Goal: Information Seeking & Learning: Check status

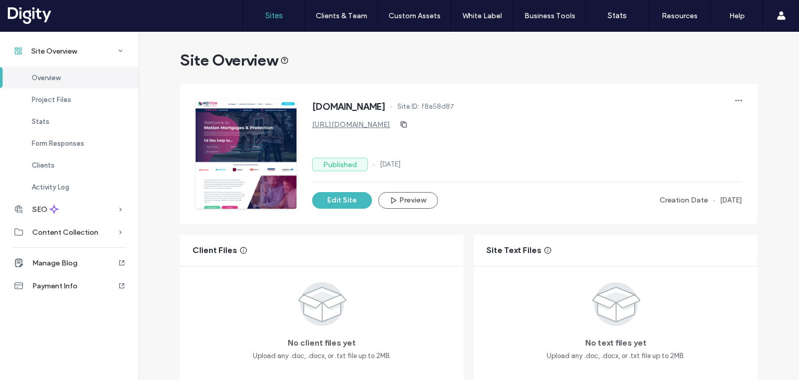
drag, startPoint x: 0, startPoint y: 0, endPoint x: 275, endPoint y: 17, distance: 275.1
click at [275, 17] on label "Sites" at bounding box center [274, 15] width 18 height 9
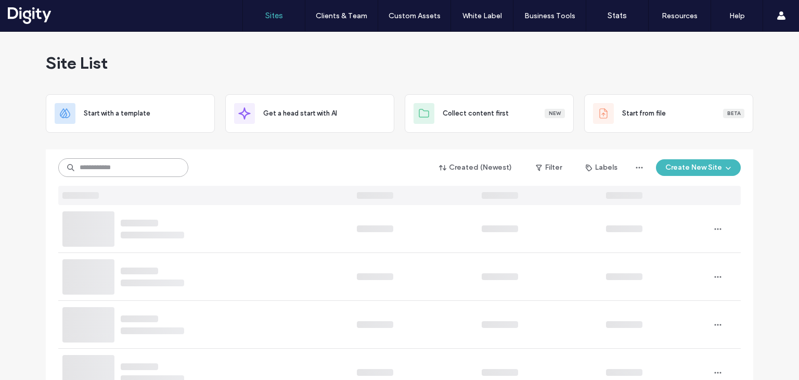
click at [154, 175] on input at bounding box center [123, 167] width 130 height 19
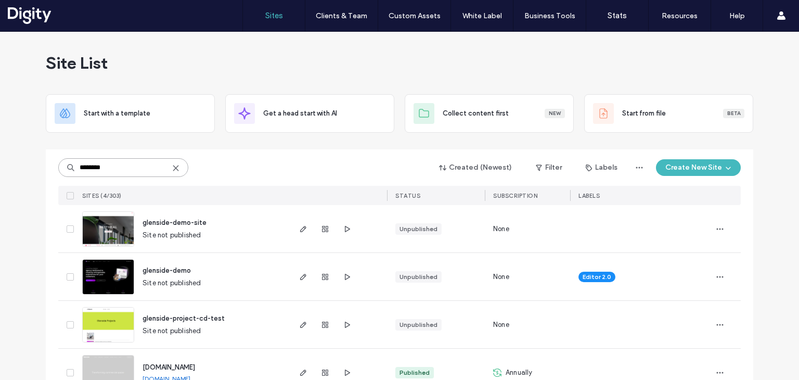
scroll to position [29, 0]
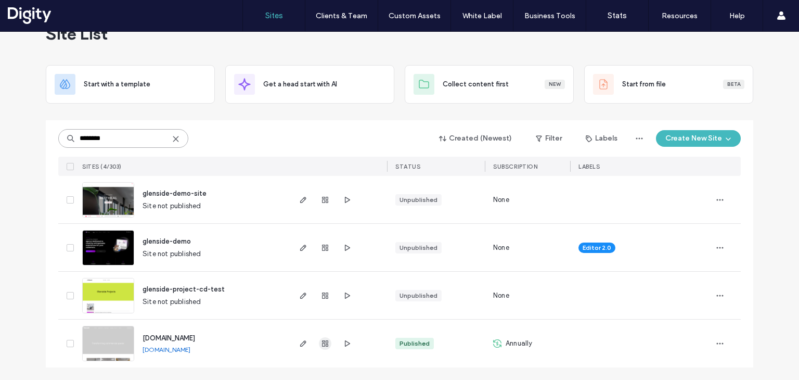
type input "********"
click at [321, 342] on icon "button" at bounding box center [325, 343] width 8 height 8
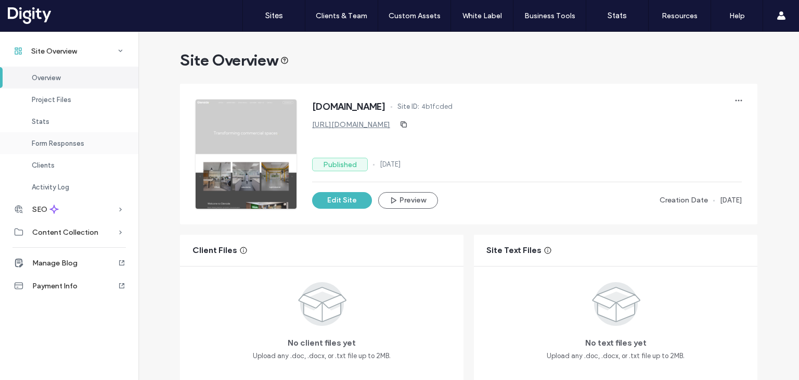
click at [65, 143] on span "Form Responses" at bounding box center [58, 143] width 53 height 8
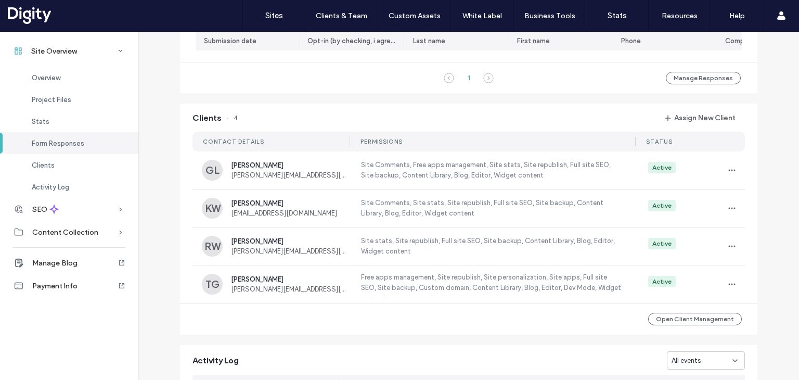
scroll to position [768, 0]
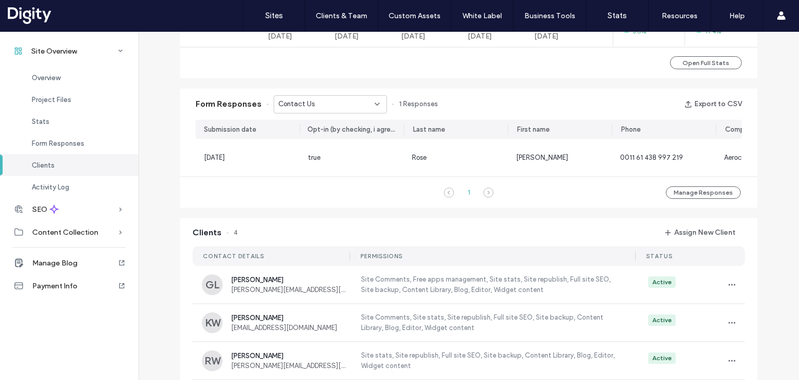
scroll to position [612, 0]
click at [312, 100] on div "Contact Us" at bounding box center [326, 104] width 96 height 10
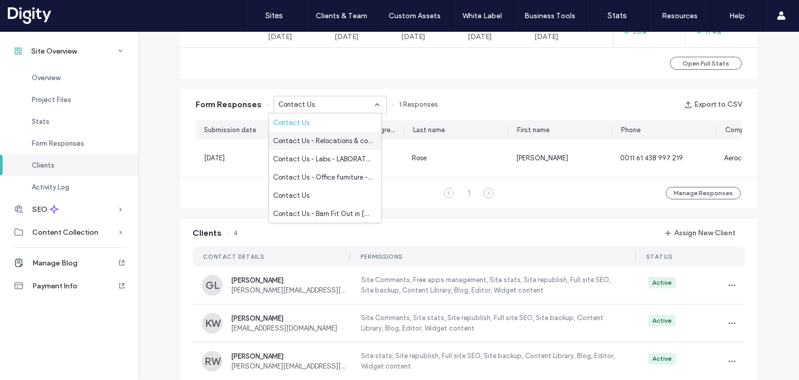
click at [311, 138] on span "Contact Us - Relocations & consolidations" at bounding box center [323, 140] width 100 height 10
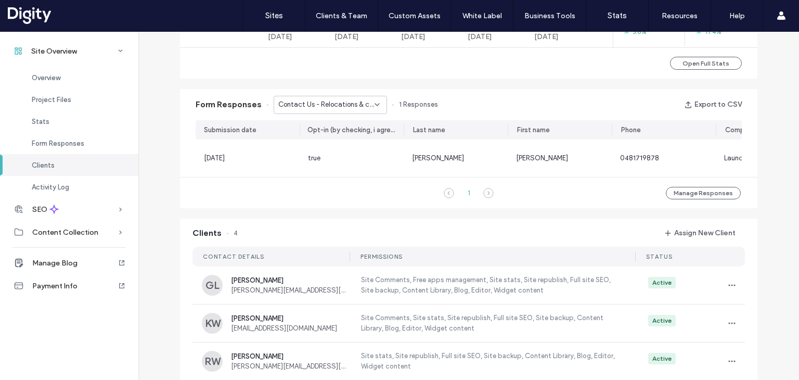
click at [311, 110] on div "Contact Us - Relocations & consolidations" at bounding box center [330, 105] width 113 height 18
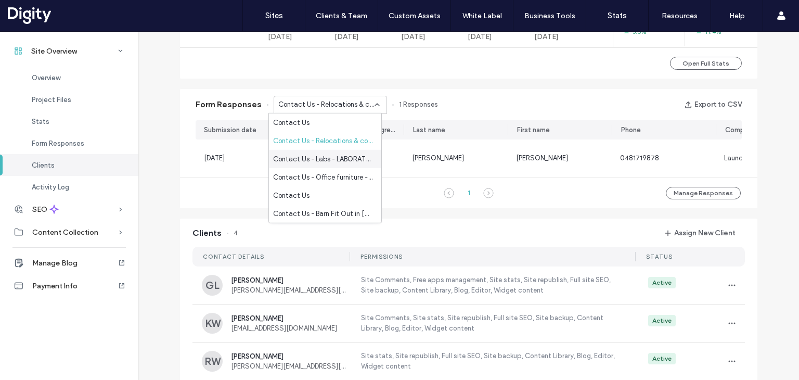
click at [312, 154] on span "Contact Us - Labs - LABORATORIES page" at bounding box center [323, 158] width 100 height 10
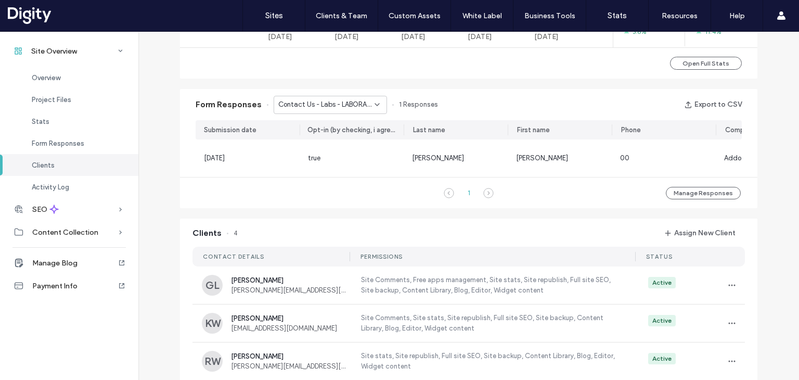
click at [314, 107] on span "Contact Us - Labs - LABORATORIES page" at bounding box center [326, 104] width 96 height 10
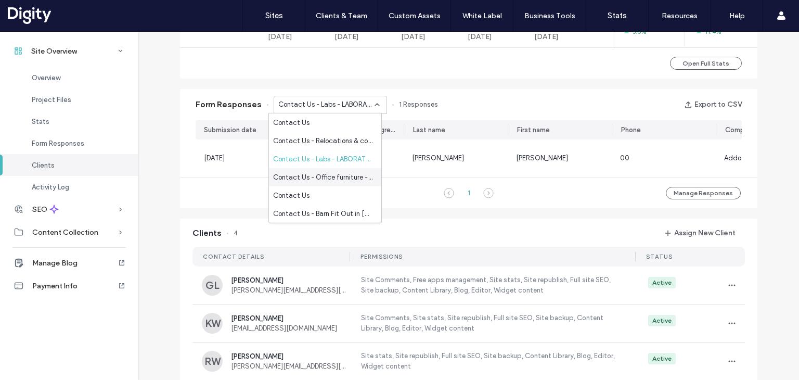
click at [313, 175] on span "Contact Us - Office furniture - Office Furniture page" at bounding box center [323, 177] width 100 height 10
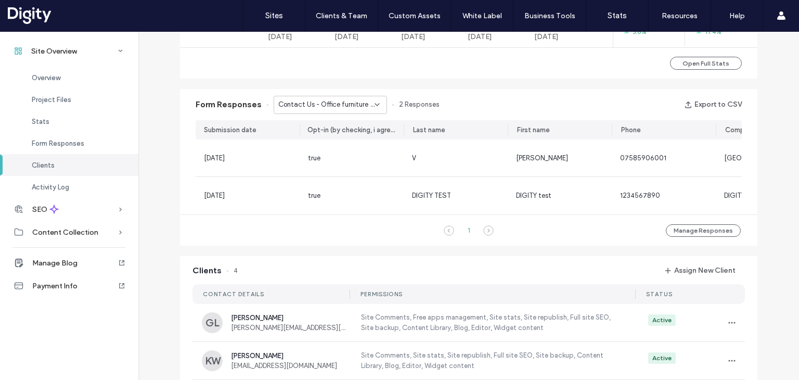
click at [317, 106] on span "Contact Us - Office furniture - Office Furniture page" at bounding box center [326, 104] width 96 height 10
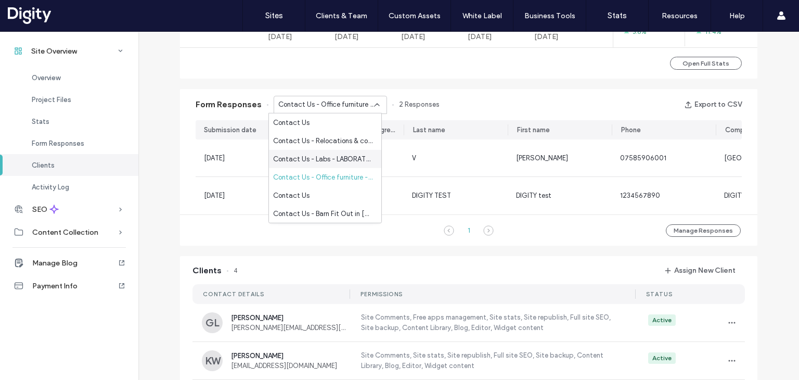
scroll to position [52, 0]
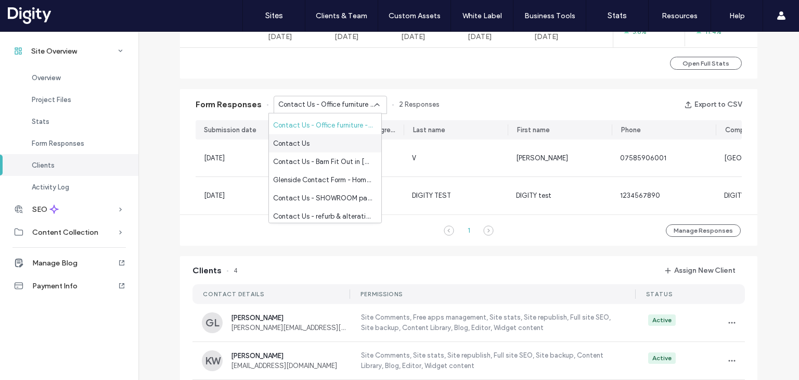
click at [311, 146] on div "Contact Us" at bounding box center [325, 143] width 112 height 18
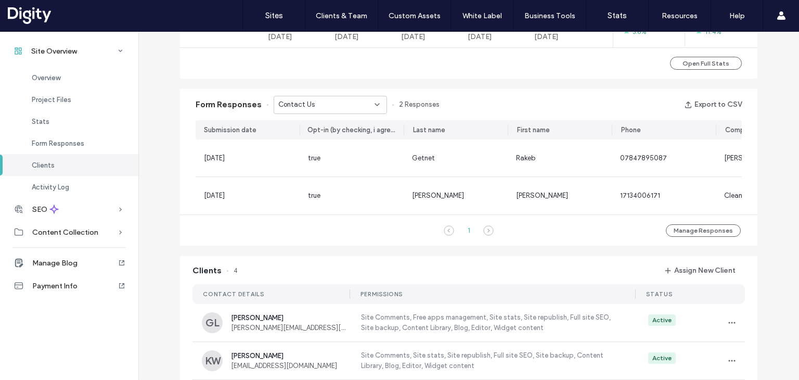
click at [309, 101] on div "Contact Us" at bounding box center [326, 104] width 96 height 10
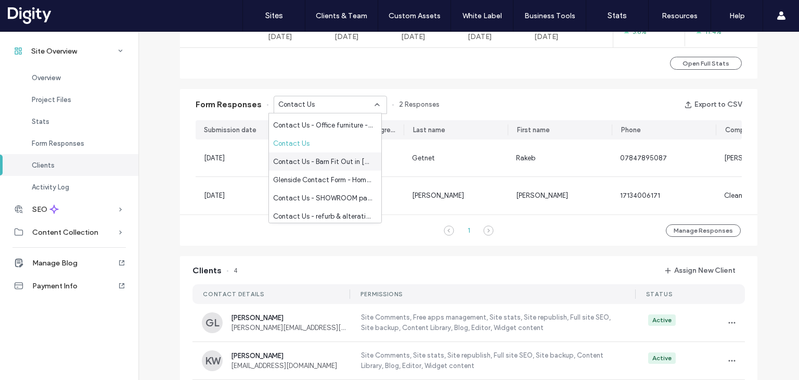
click at [308, 159] on span "Contact Us - Barn Fit Out in [GEOGRAPHIC_DATA] page" at bounding box center [323, 161] width 100 height 10
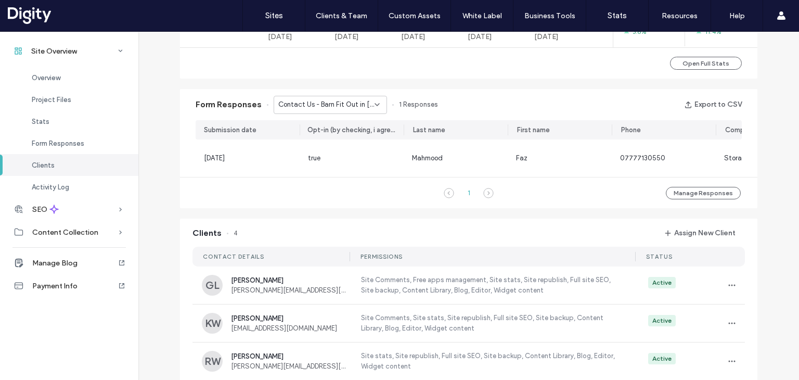
click at [310, 105] on span "Contact Us - Barn Fit Out in [GEOGRAPHIC_DATA] page" at bounding box center [326, 104] width 96 height 10
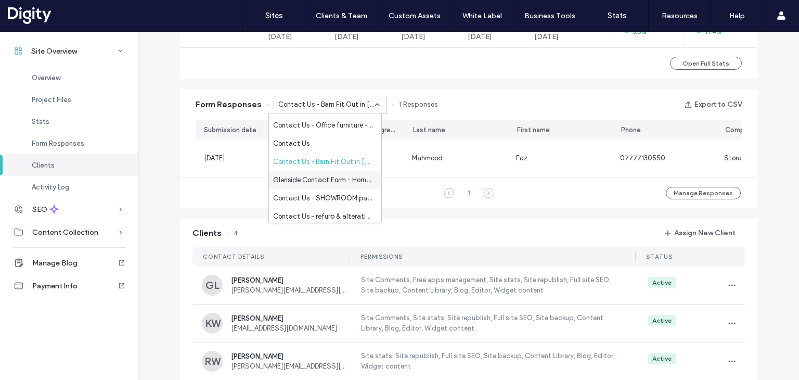
click at [313, 181] on span "Glenside Contact Form - Home - HOME page" at bounding box center [323, 179] width 100 height 10
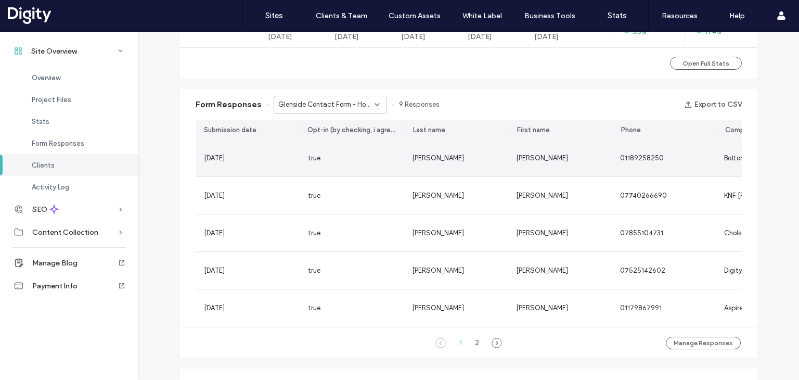
click at [216, 157] on span "[DATE]" at bounding box center [214, 158] width 21 height 8
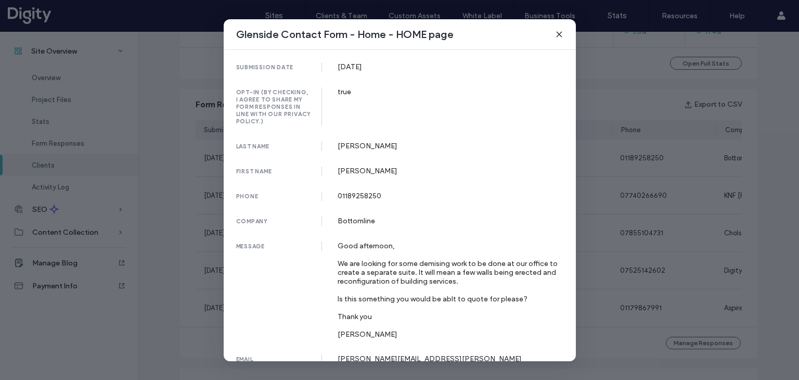
scroll to position [7, 0]
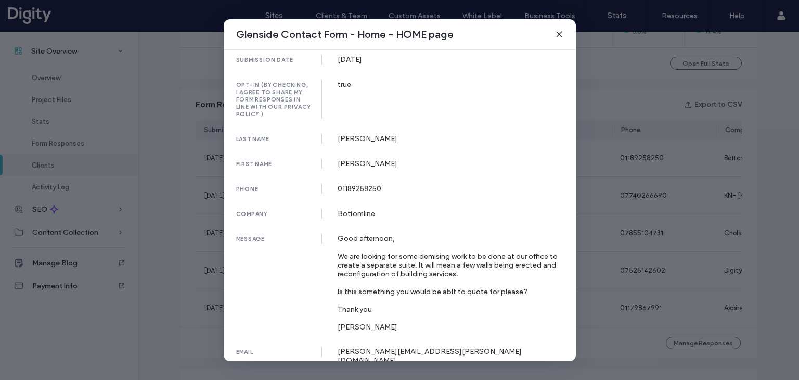
click at [557, 38] on icon at bounding box center [559, 34] width 8 height 8
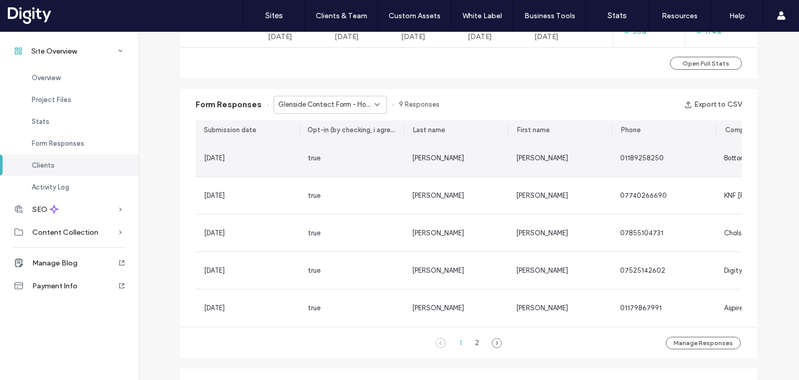
click at [255, 150] on div "[DATE]" at bounding box center [248, 157] width 104 height 37
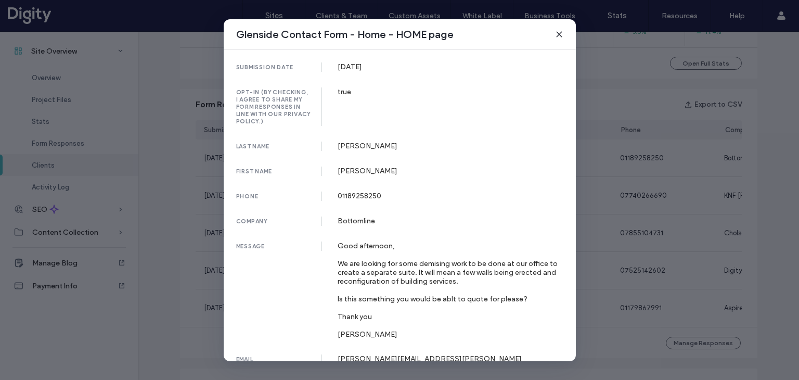
click at [557, 34] on icon at bounding box center [559, 34] width 8 height 8
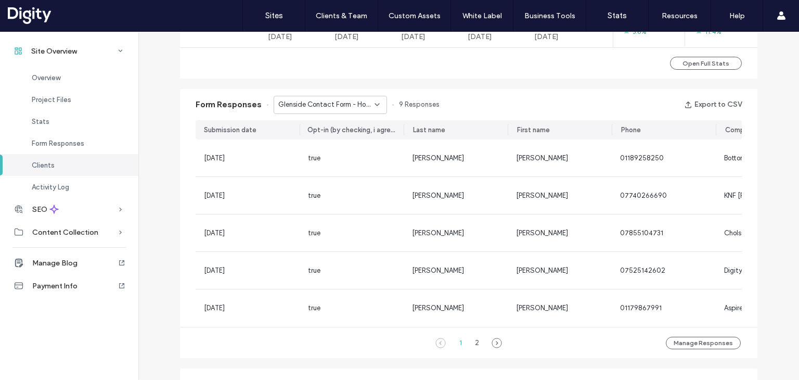
click at [306, 105] on span "Glenside Contact Form - Home - HOME page" at bounding box center [326, 104] width 96 height 10
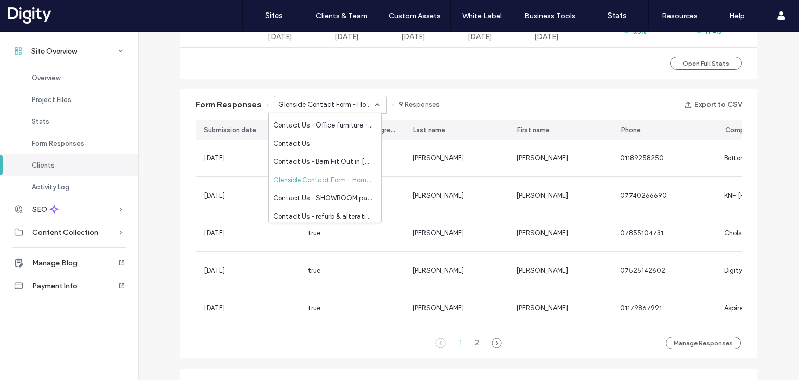
scroll to position [104, 0]
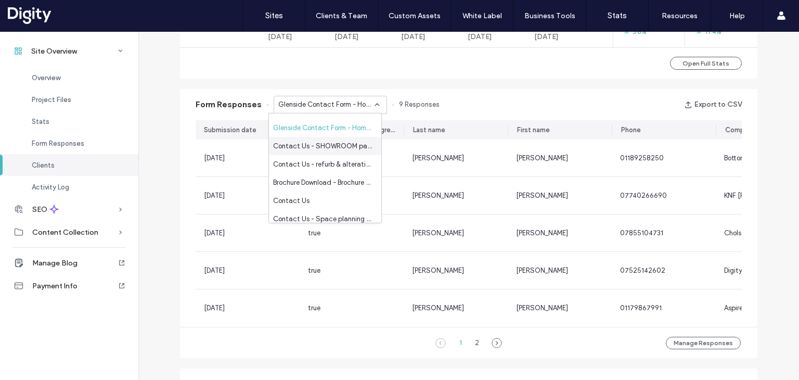
click at [321, 146] on span "Contact Us - SHOWROOM page" at bounding box center [323, 145] width 100 height 10
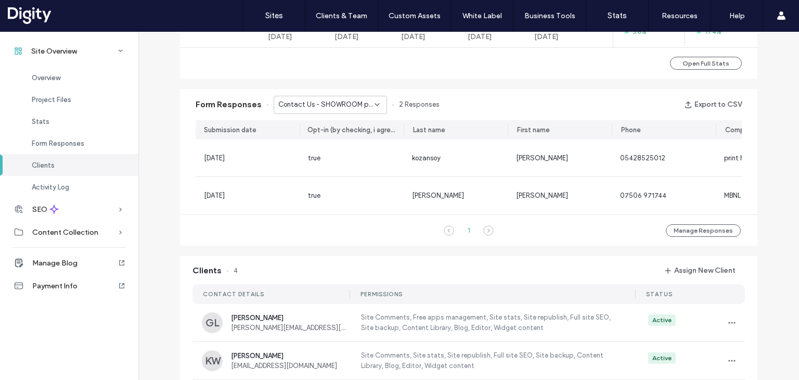
click at [331, 108] on span "Contact Us - SHOWROOM page" at bounding box center [326, 104] width 96 height 10
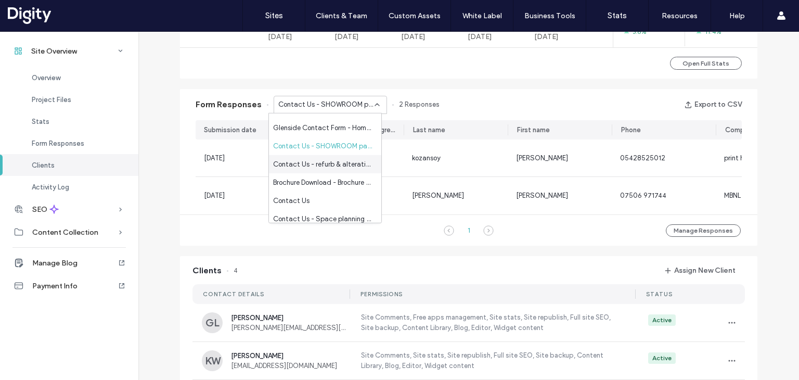
click at [326, 165] on span "Contact Us - refurb & alterations" at bounding box center [323, 164] width 100 height 10
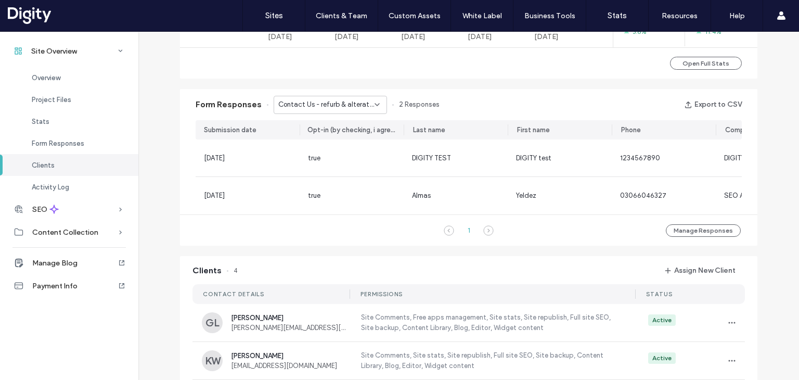
click at [327, 105] on span "Contact Us - refurb & alterations" at bounding box center [326, 104] width 96 height 10
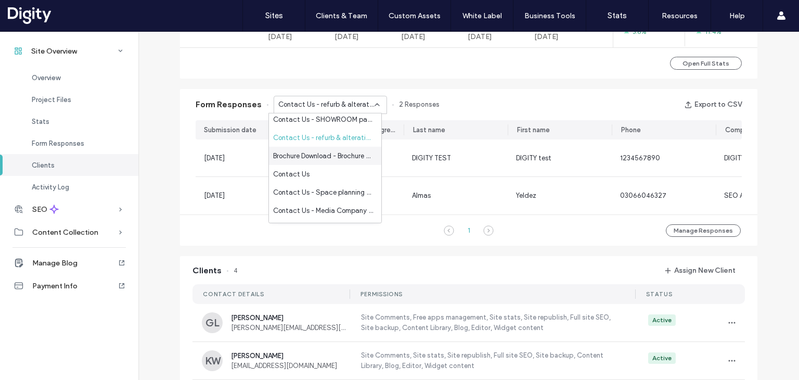
scroll to position [156, 0]
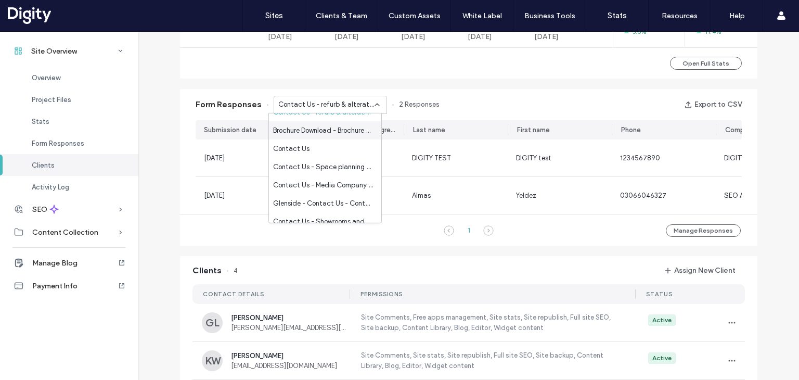
click at [327, 128] on span "Brochure Download - Brochure page" at bounding box center [323, 130] width 100 height 10
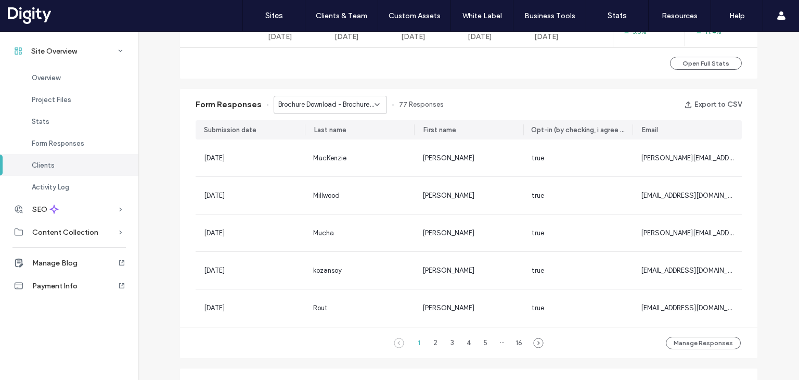
click at [324, 100] on span "Brochure Download - Brochure page" at bounding box center [326, 104] width 96 height 10
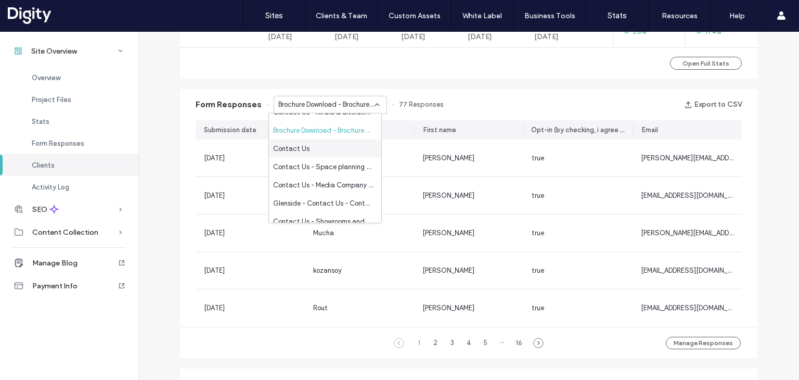
click at [324, 148] on div "Contact Us" at bounding box center [325, 148] width 112 height 18
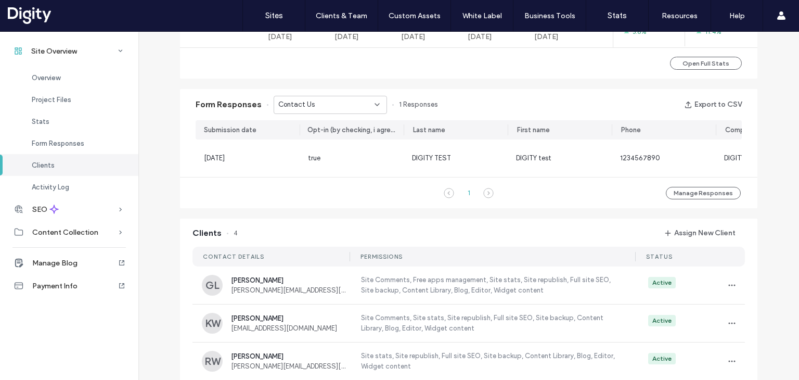
click at [325, 100] on div "Contact Us" at bounding box center [326, 104] width 96 height 10
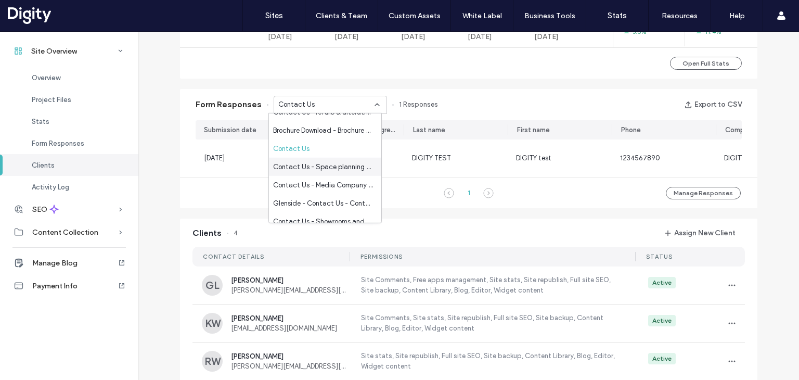
click at [329, 164] on span "Contact Us - Space planning and design - Space Planning & Design page" at bounding box center [323, 166] width 100 height 10
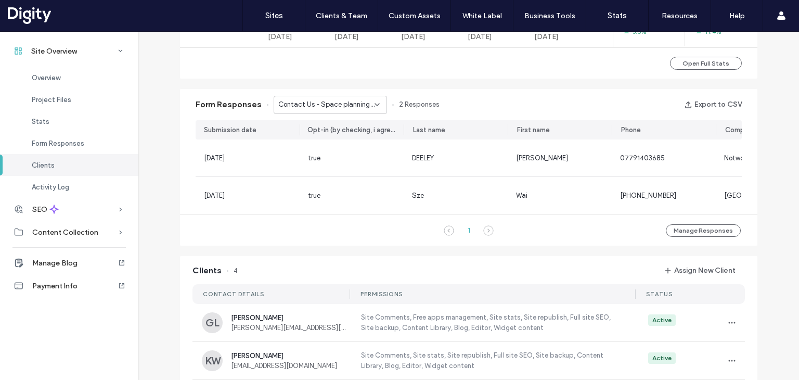
click at [317, 106] on span "Contact Us - Space planning and design - Space Planning & Design page" at bounding box center [326, 104] width 96 height 10
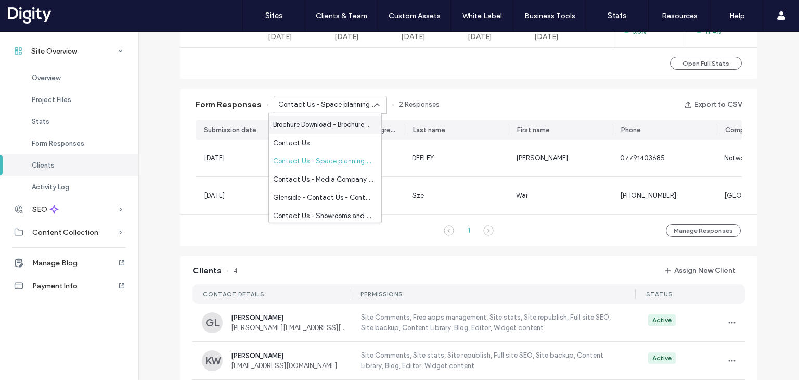
scroll to position [163, 0]
click at [308, 178] on span "Contact Us - Media Company in [GEOGRAPHIC_DATA] page" at bounding box center [323, 177] width 100 height 10
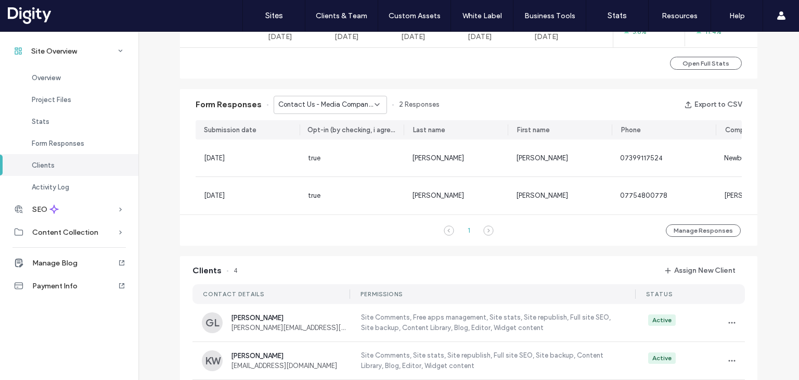
click at [321, 106] on span "Contact Us - Media Company in [GEOGRAPHIC_DATA] page" at bounding box center [326, 104] width 96 height 10
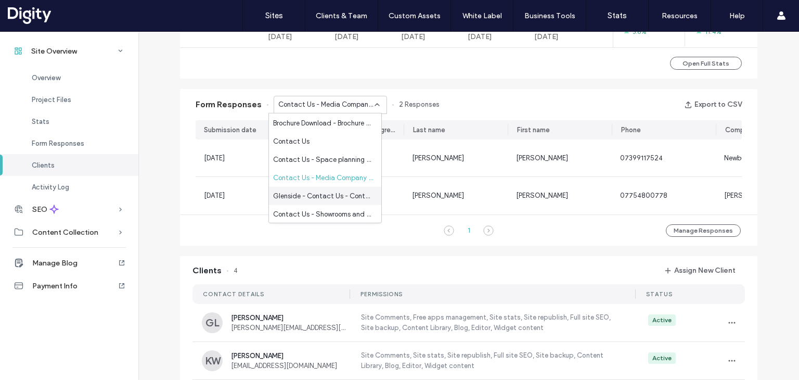
click at [322, 190] on span "Glenside - Contact Us - Contact - CONTACT page" at bounding box center [323, 195] width 100 height 10
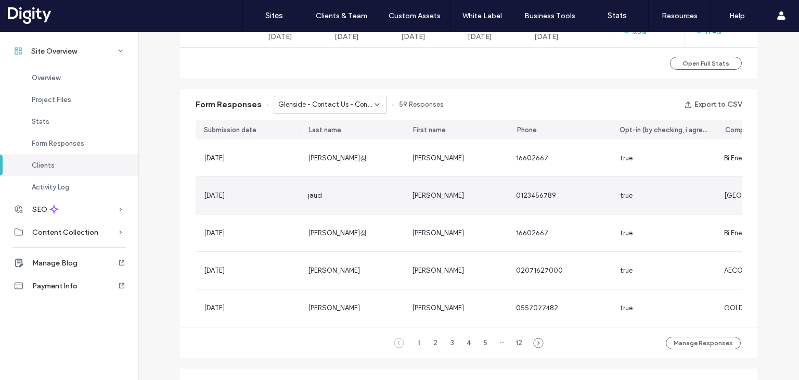
click at [379, 191] on div "jaud" at bounding box center [351, 195] width 87 height 10
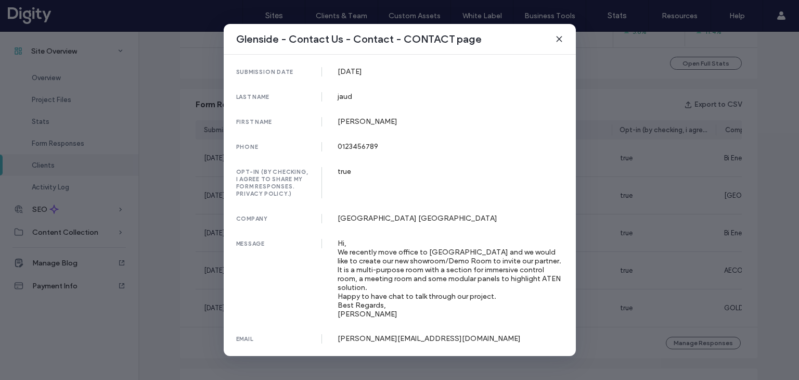
click at [559, 46] on span at bounding box center [559, 39] width 8 height 14
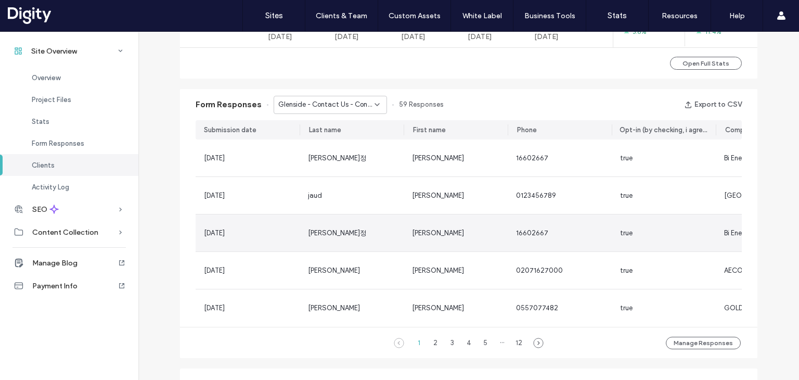
click at [361, 232] on div "[PERSON_NAME]정" at bounding box center [351, 233] width 87 height 10
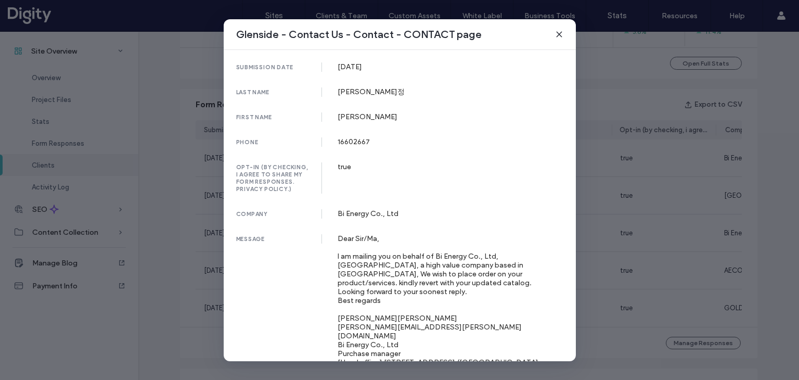
click at [556, 32] on icon at bounding box center [559, 34] width 8 height 8
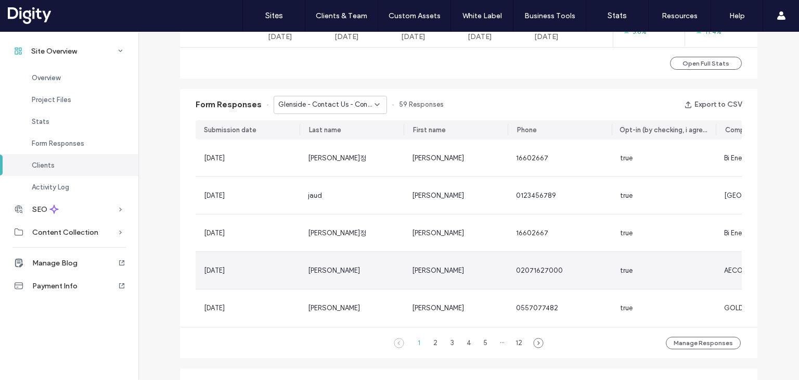
click at [342, 265] on div "[PERSON_NAME]" at bounding box center [351, 270] width 87 height 10
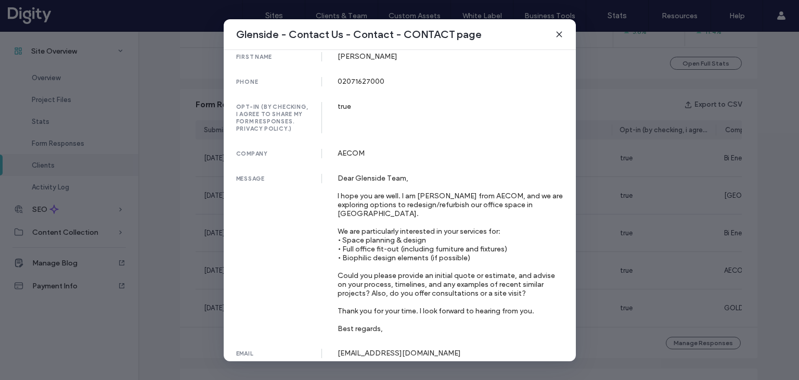
scroll to position [62, 0]
click at [558, 34] on use at bounding box center [558, 34] width 5 height 5
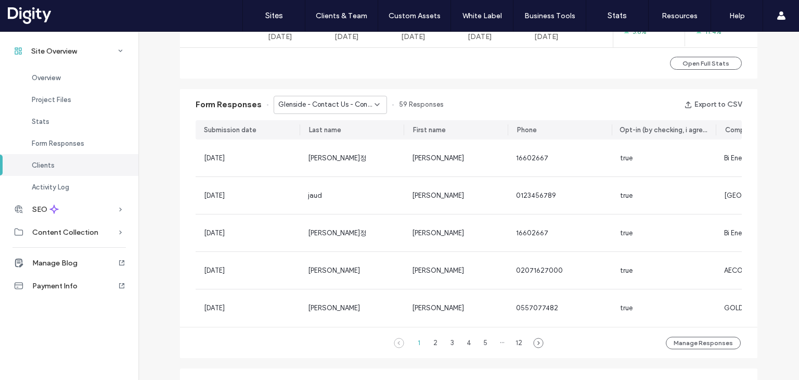
click at [346, 99] on span "Glenside - Contact Us - Contact - CONTACT page" at bounding box center [326, 104] width 96 height 10
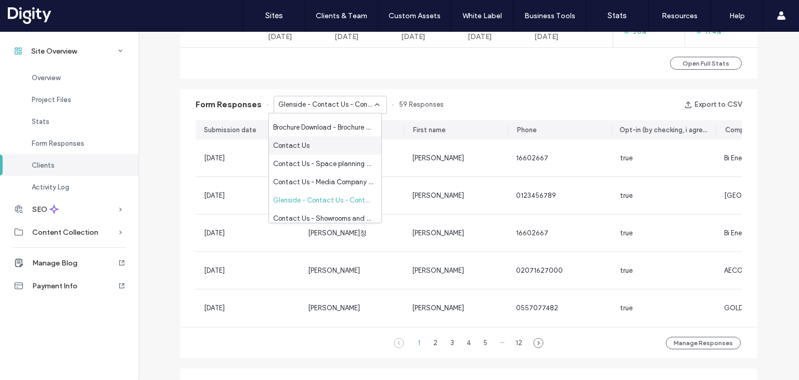
scroll to position [163, 0]
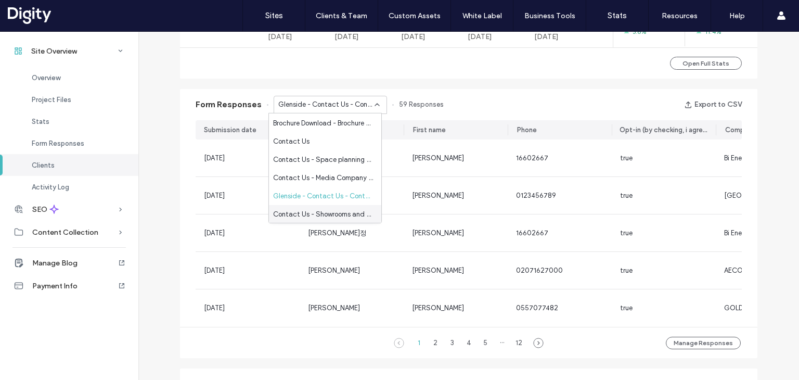
click at [334, 214] on span "Contact Us - Showrooms and demo suites" at bounding box center [323, 214] width 100 height 10
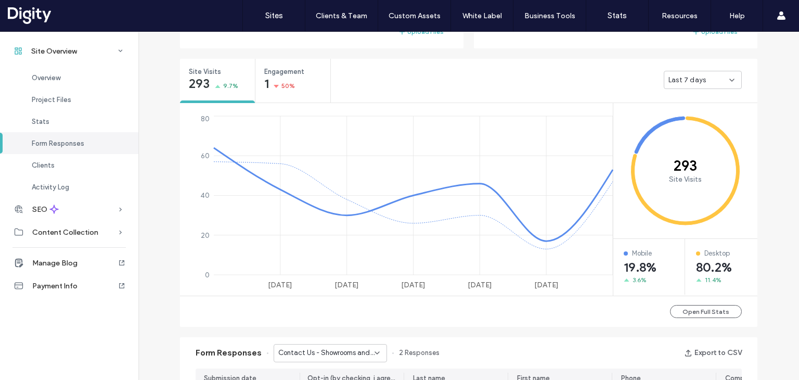
scroll to position [352, 0]
